Goal: Transaction & Acquisition: Purchase product/service

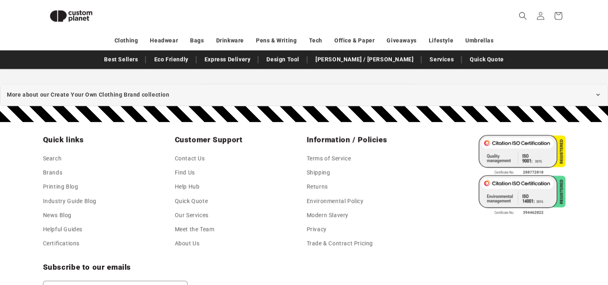
scroll to position [1062, 0]
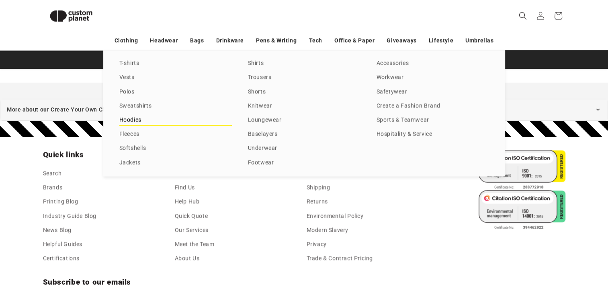
click at [130, 122] on link "Hoodies" at bounding box center [175, 120] width 113 height 11
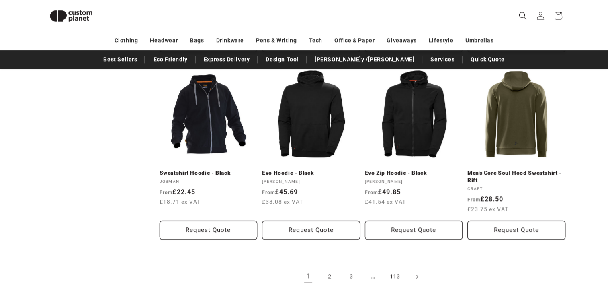
scroll to position [927, 0]
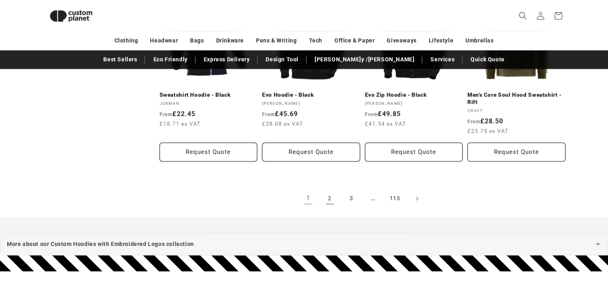
click at [327, 197] on link "2" at bounding box center [330, 198] width 18 height 18
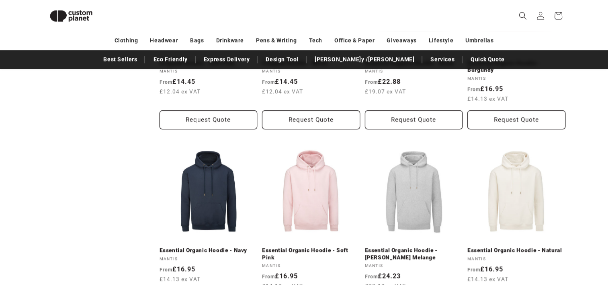
scroll to position [592, 0]
